Goal: Information Seeking & Learning: Learn about a topic

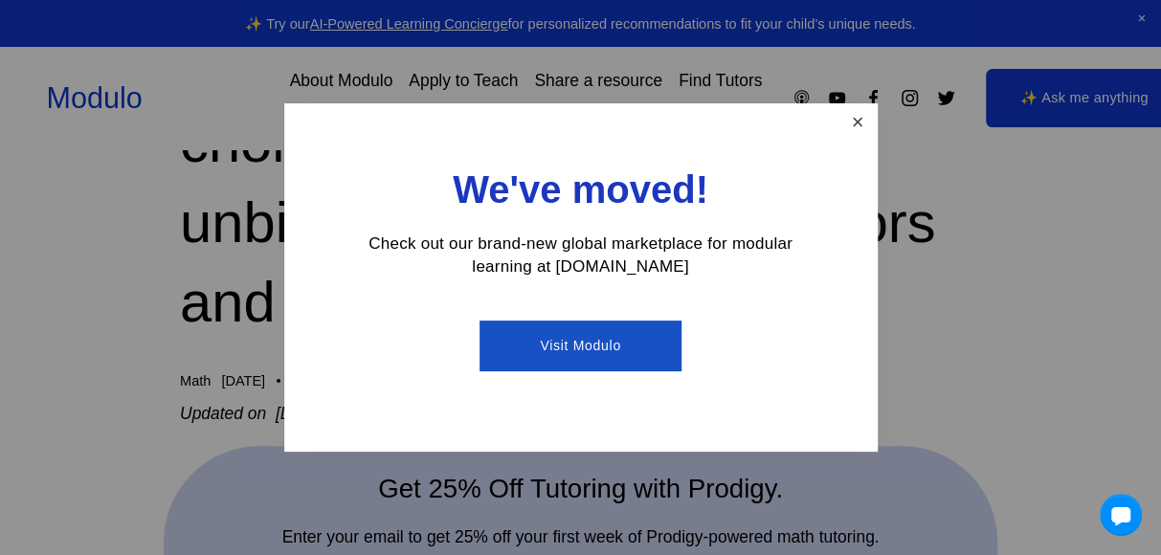
click at [848, 133] on link "Close" at bounding box center [858, 123] width 34 height 34
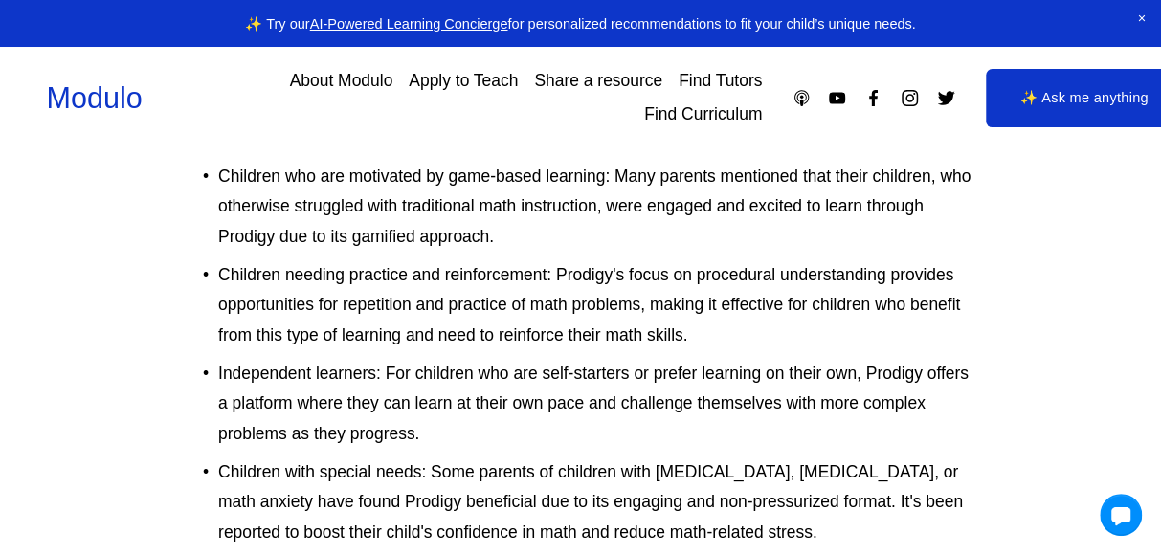
scroll to position [5115, 0]
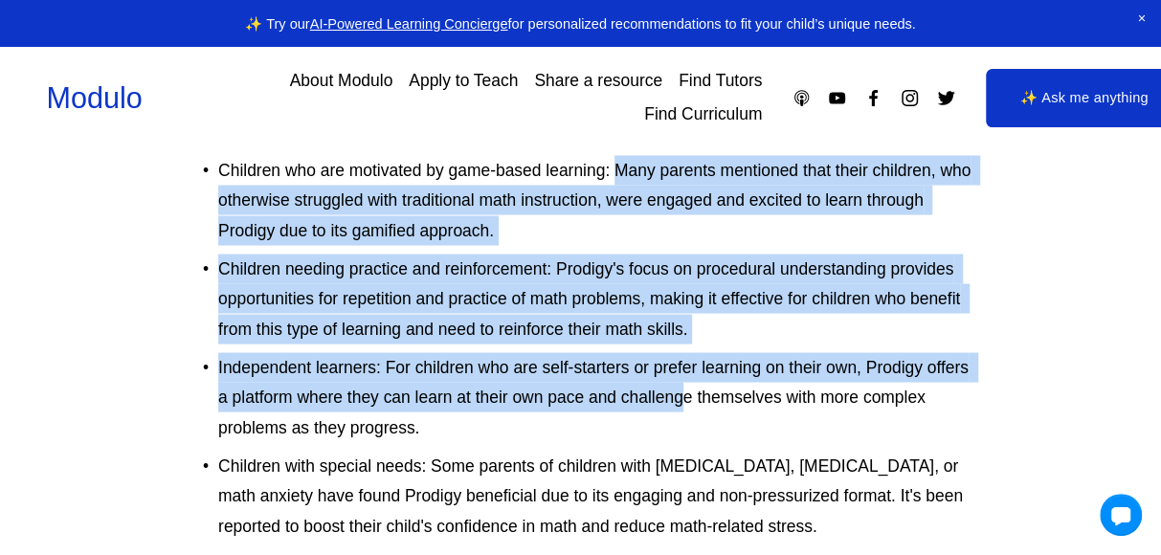
drag, startPoint x: 615, startPoint y: 198, endPoint x: 683, endPoint y: 430, distance: 241.4
click at [683, 430] on ul "Children who are motivated by game-based learning: Many parents mentioned that …" at bounding box center [580, 348] width 801 height 386
drag, startPoint x: 683, startPoint y: 430, endPoint x: 680, endPoint y: 452, distance: 22.2
click at [680, 442] on p "Independent learners: For children who are self-starters or prefer learning on …" at bounding box center [599, 397] width 763 height 90
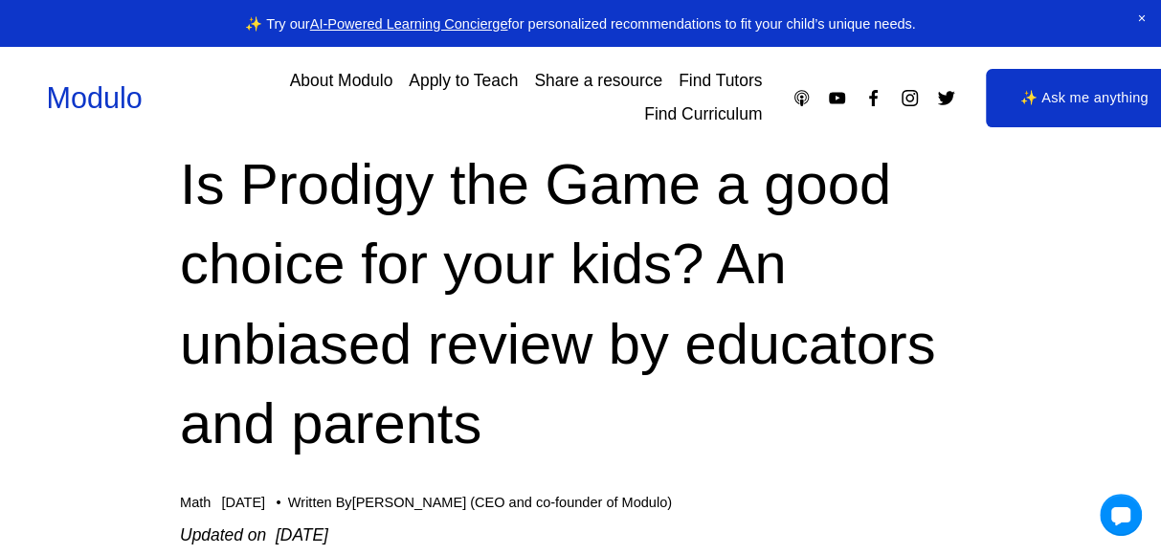
scroll to position [0, 0]
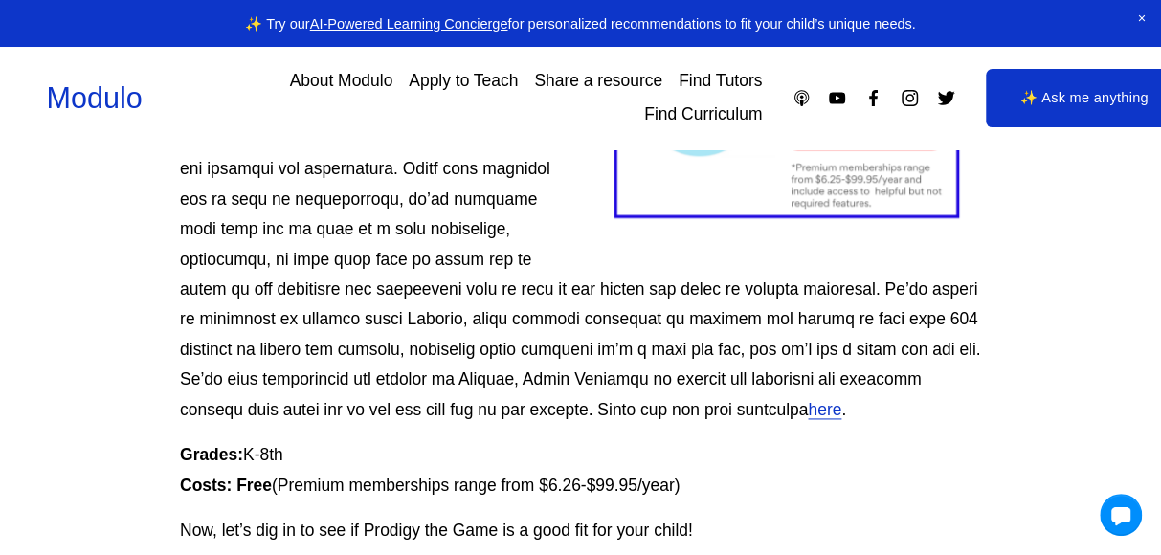
scroll to position [1086, 0]
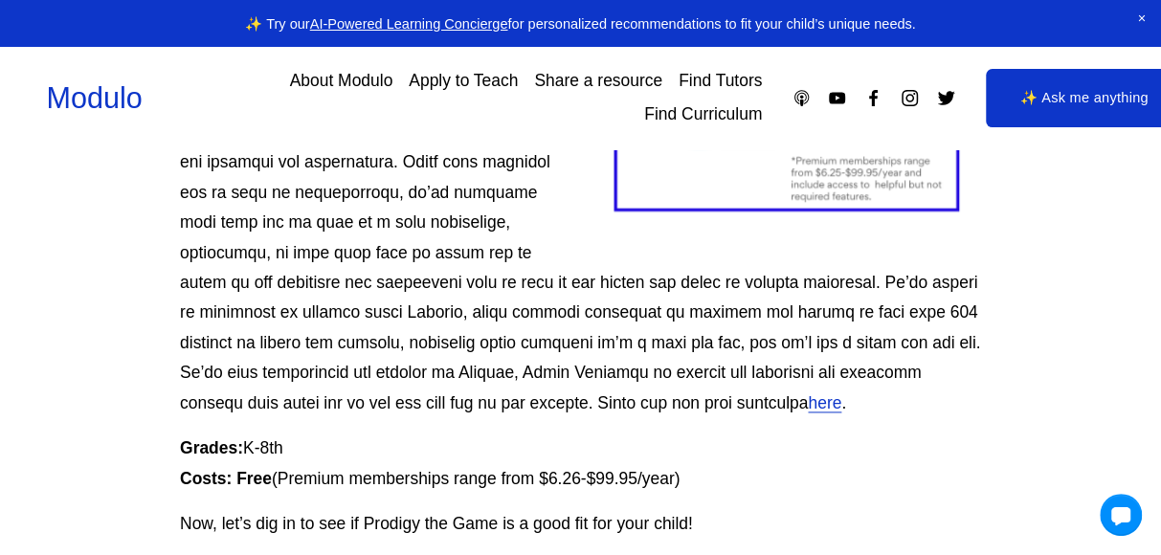
click at [808, 413] on link "here" at bounding box center [825, 402] width 34 height 19
